Goal: Find specific page/section: Find specific page/section

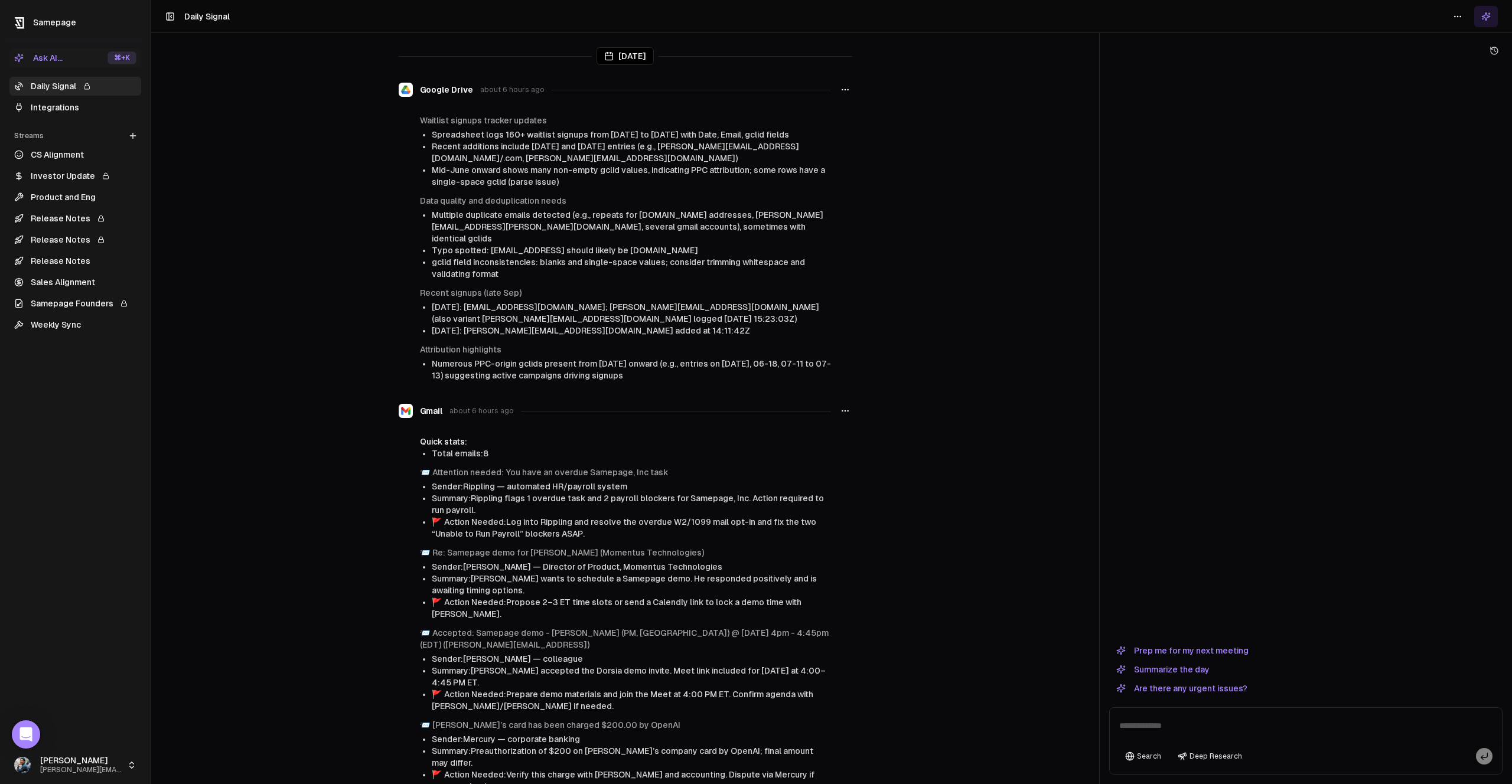
click at [73, 111] on link "Integrations" at bounding box center [76, 108] width 132 height 19
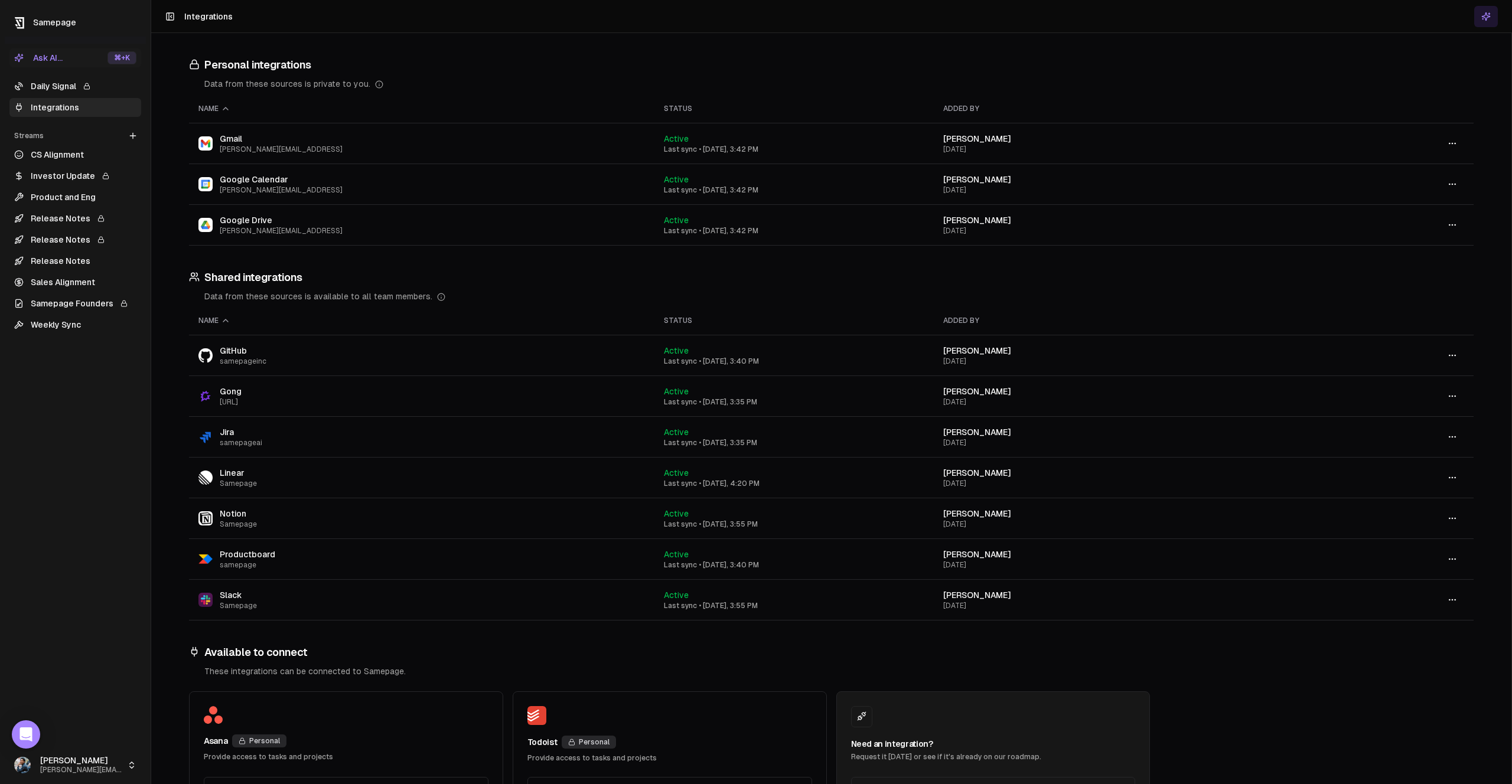
click at [72, 94] on link "Daily Signal" at bounding box center [76, 86] width 132 height 19
